Goal: Use online tool/utility: Utilize a website feature to perform a specific function

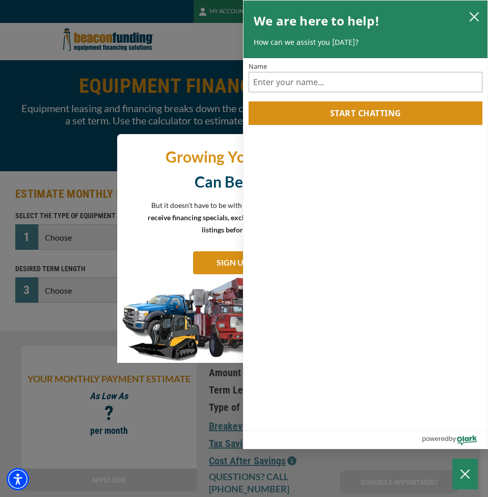
click at [465, 475] on icon "Close Chatbox" at bounding box center [465, 473] width 10 height 25
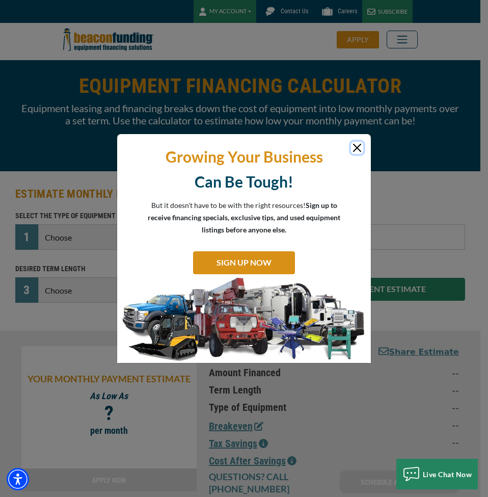
click at [357, 148] on button "Close" at bounding box center [357, 148] width 12 height 12
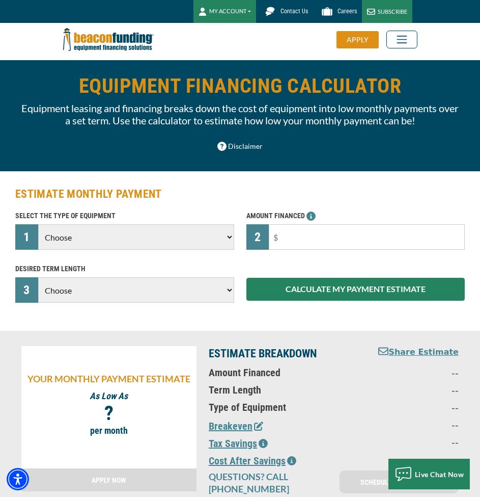
drag, startPoint x: 412, startPoint y: 348, endPoint x: 324, endPoint y: 44, distance: 317.2
click at [412, 348] on button "Share Estimate" at bounding box center [419, 352] width 80 height 13
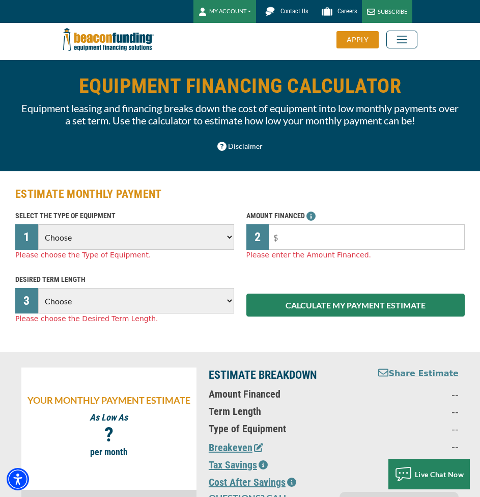
click at [160, 240] on select "Choose Backhoe Boom/Bucket Truck Chipper Commercial Mower Crane DTG/DTF Printin…" at bounding box center [136, 236] width 196 height 25
click at [96, 243] on select "Choose Backhoe Boom/Bucket Truck Chipper Commercial Mower Crane DTG/DTF Printin…" at bounding box center [136, 236] width 196 height 25
click at [133, 234] on select "Choose Backhoe Boom/Bucket Truck Chipper Commercial Mower Crane DTG/DTF Printin…" at bounding box center [136, 236] width 196 height 25
click at [219, 233] on select "Choose Backhoe Boom/Bucket Truck Chipper Commercial Mower Crane DTG/DTF Printin…" at bounding box center [136, 236] width 196 height 25
select select "5"
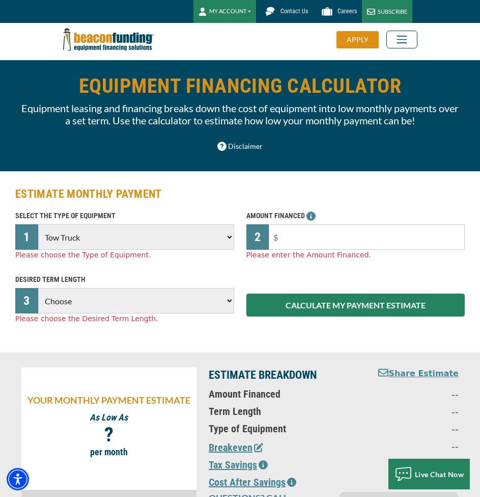
click at [38, 224] on select "Choose Backhoe Boom/Bucket Truck Chipper Commercial Mower Crane DTG/DTF Printin…" at bounding box center [136, 236] width 196 height 25
click at [339, 240] on input "text" at bounding box center [367, 236] width 196 height 25
type input "$10,000"
click at [135, 306] on div "DESIRED TERM LENGTH 3 Choose 36 Months 48 Months 60 Months Please choose the De…" at bounding box center [124, 298] width 231 height 51
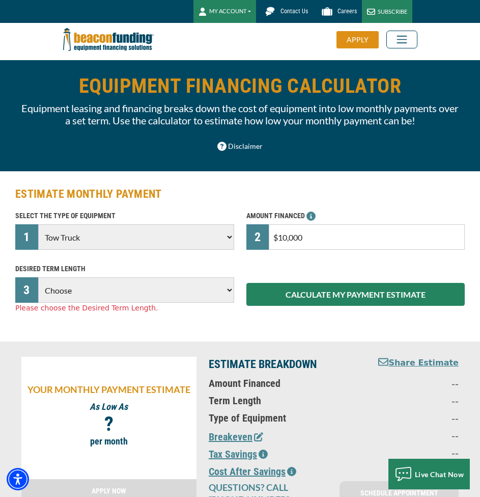
select select "36"
click at [38, 277] on select "Choose 36 Months 48 Months 60 Months" at bounding box center [136, 289] width 196 height 25
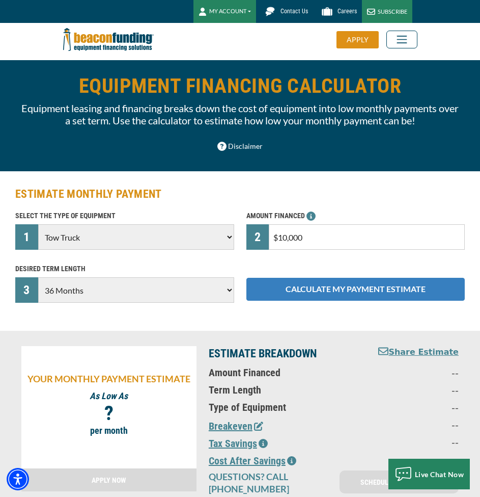
click at [340, 293] on button "CALCULATE MY PAYMENT ESTIMATE" at bounding box center [356, 289] width 219 height 23
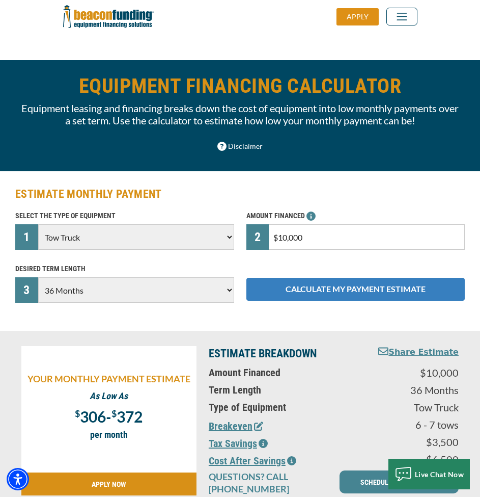
scroll to position [290, 0]
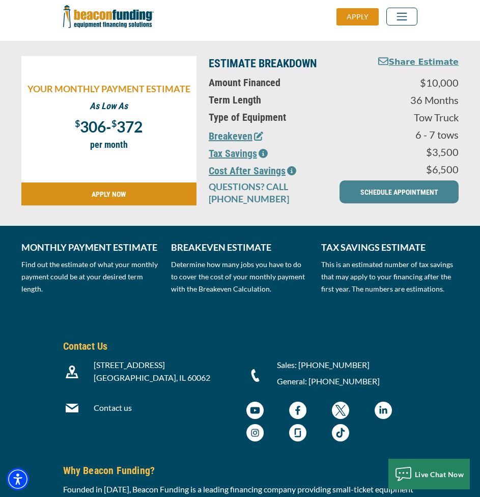
click at [419, 65] on button "Share Estimate" at bounding box center [419, 62] width 80 height 13
click at [389, 60] on icon "button" at bounding box center [384, 61] width 10 height 10
click at [413, 63] on button "Share Estimate" at bounding box center [419, 62] width 80 height 13
